Goal: Task Accomplishment & Management: Use online tool/utility

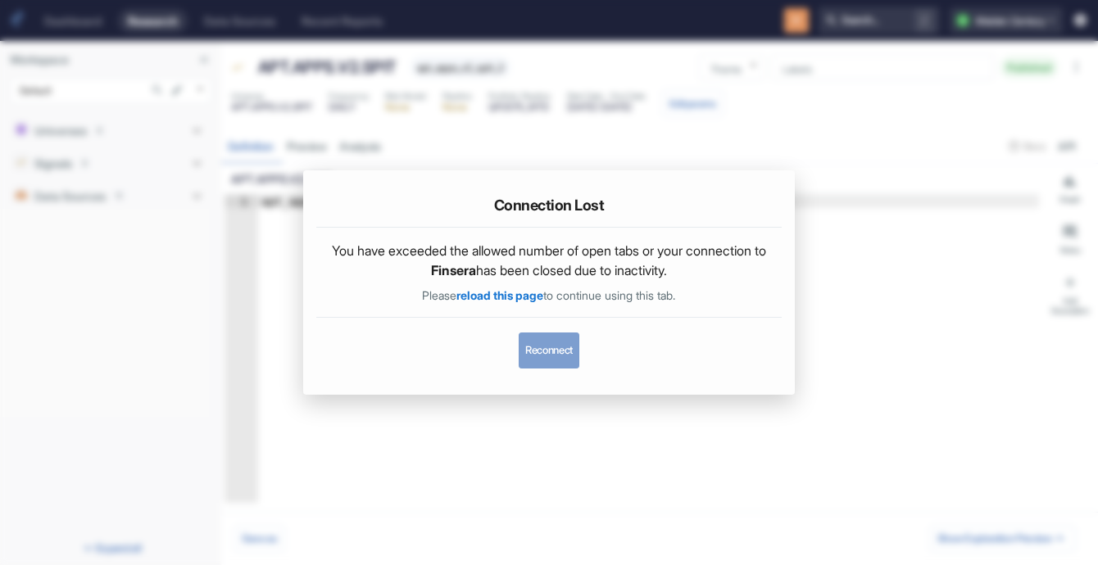
click at [550, 354] on button "Reconnect" at bounding box center [549, 351] width 61 height 36
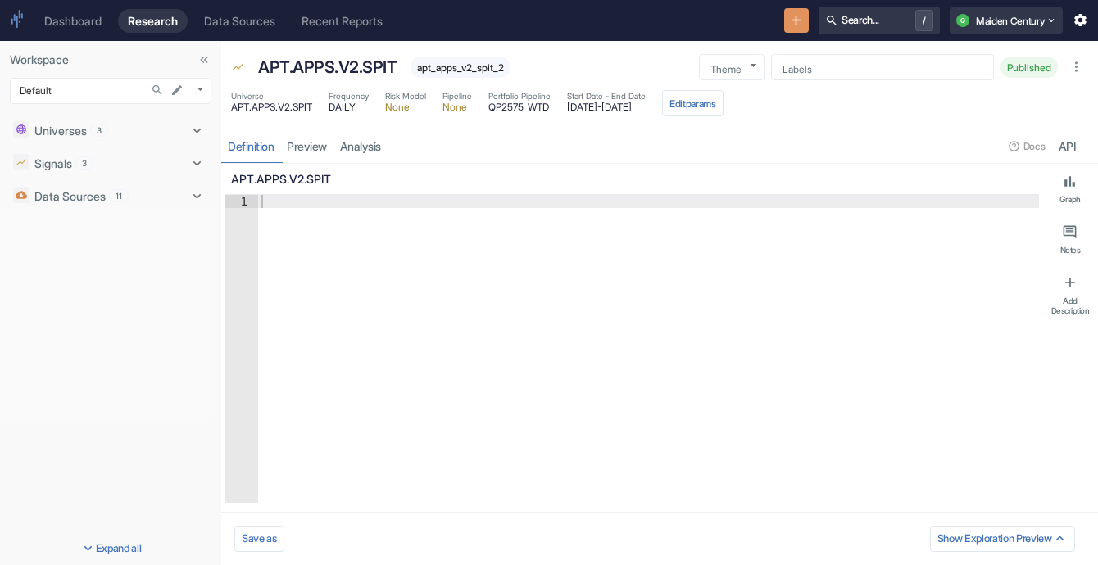
type textarea "x"
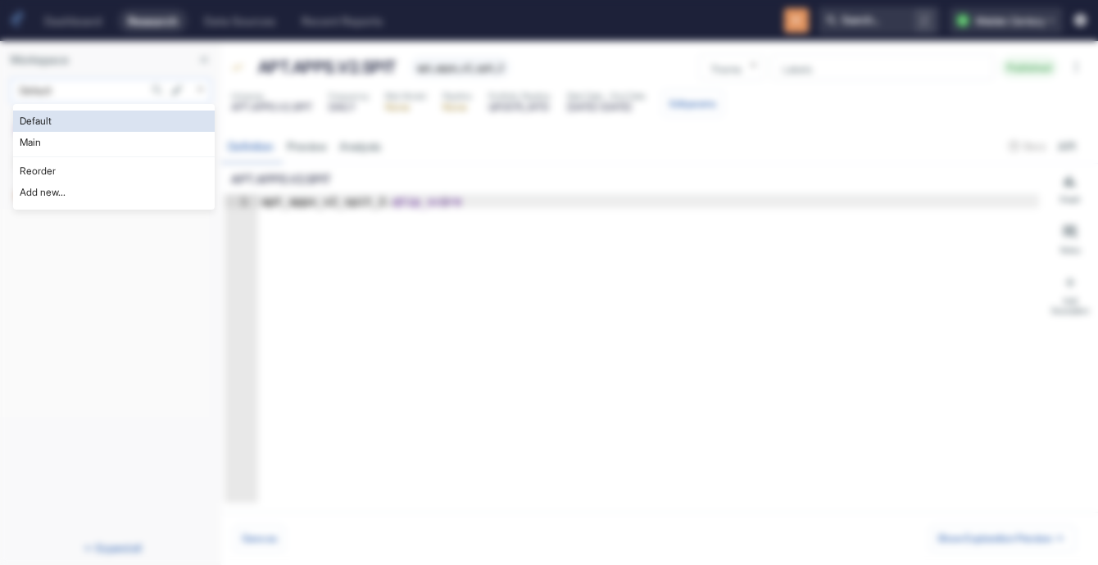
click at [130, 94] on body "Dashboard Research Data Sources Recent Reports Search... / Q Maiden Century Wor…" at bounding box center [549, 282] width 1098 height 565
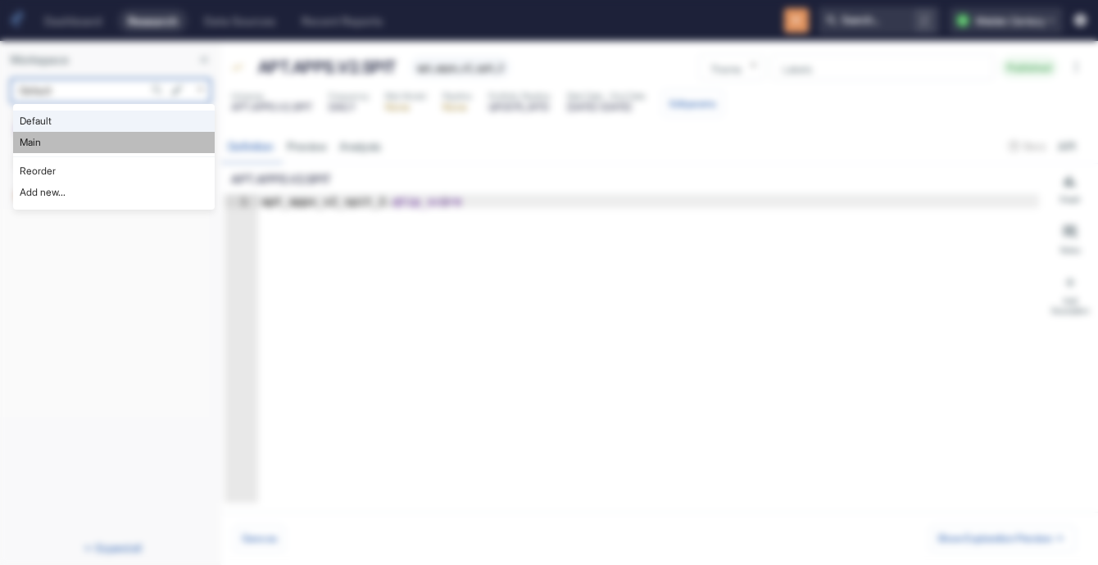
click at [121, 138] on li "Main" at bounding box center [114, 142] width 202 height 21
type input "1008"
type textarea "x"
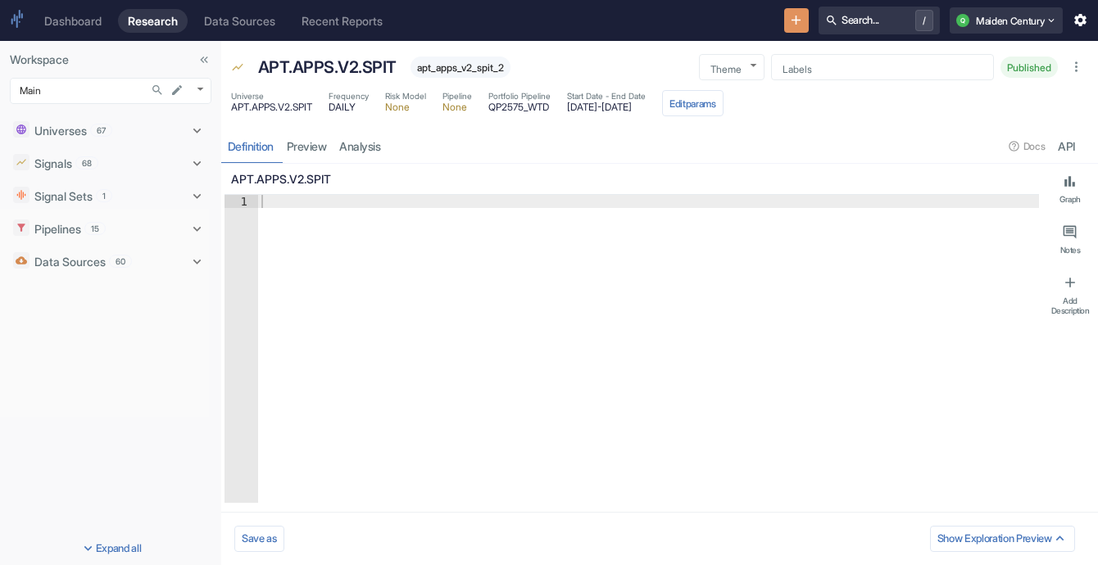
type textarea "x"
